Goal: Transaction & Acquisition: Purchase product/service

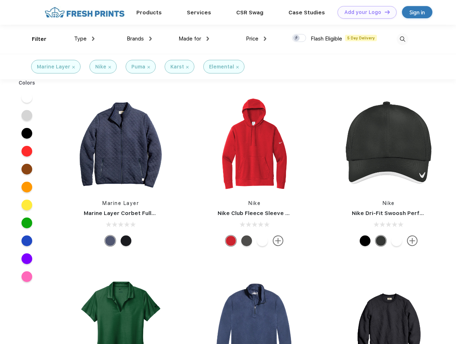
click at [364, 12] on link "Add your Logo Design Tool" at bounding box center [367, 12] width 59 height 13
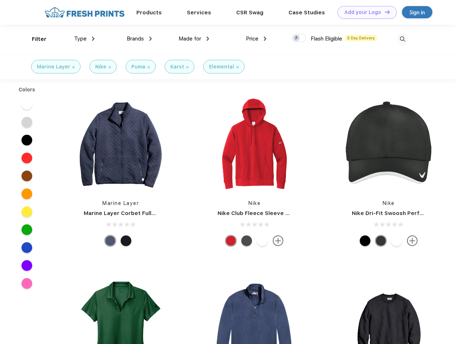
click at [0, 0] on div "Design Tool" at bounding box center [0, 0] width 0 height 0
click at [384, 12] on link "Add your Logo Design Tool" at bounding box center [367, 12] width 59 height 13
click at [34, 39] on div "Filter" at bounding box center [39, 39] width 15 height 8
click at [84, 39] on span "Type" at bounding box center [80, 38] width 13 height 6
click at [139, 39] on span "Brands" at bounding box center [135, 38] width 17 height 6
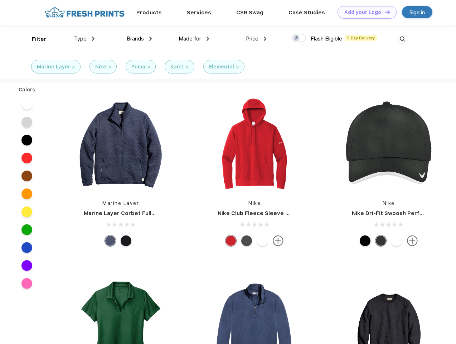
click at [194, 39] on span "Made for" at bounding box center [190, 38] width 23 height 6
click at [256, 39] on span "Price" at bounding box center [252, 38] width 13 height 6
click at [299, 38] on div at bounding box center [299, 38] width 14 height 8
click at [297, 38] on input "checkbox" at bounding box center [294, 36] width 5 height 5
click at [402, 39] on img at bounding box center [403, 39] width 12 height 12
